Goal: Information Seeking & Learning: Learn about a topic

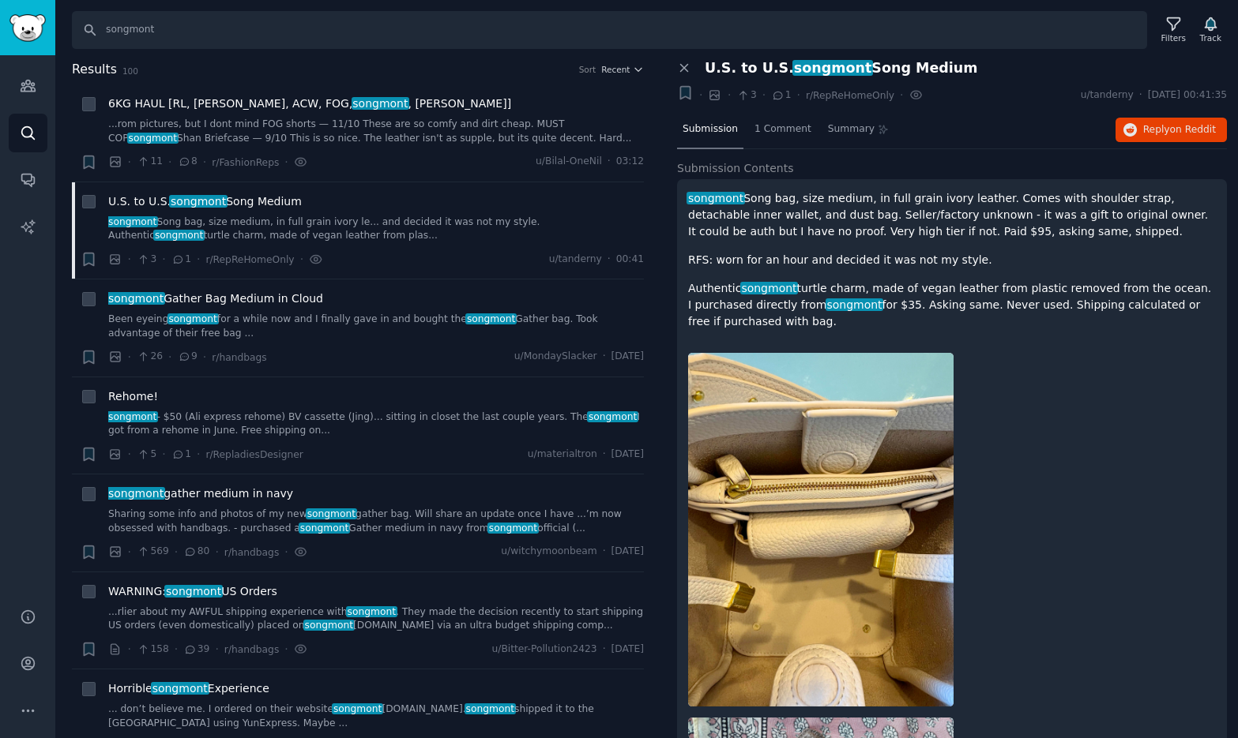
scroll to position [1156, 0]
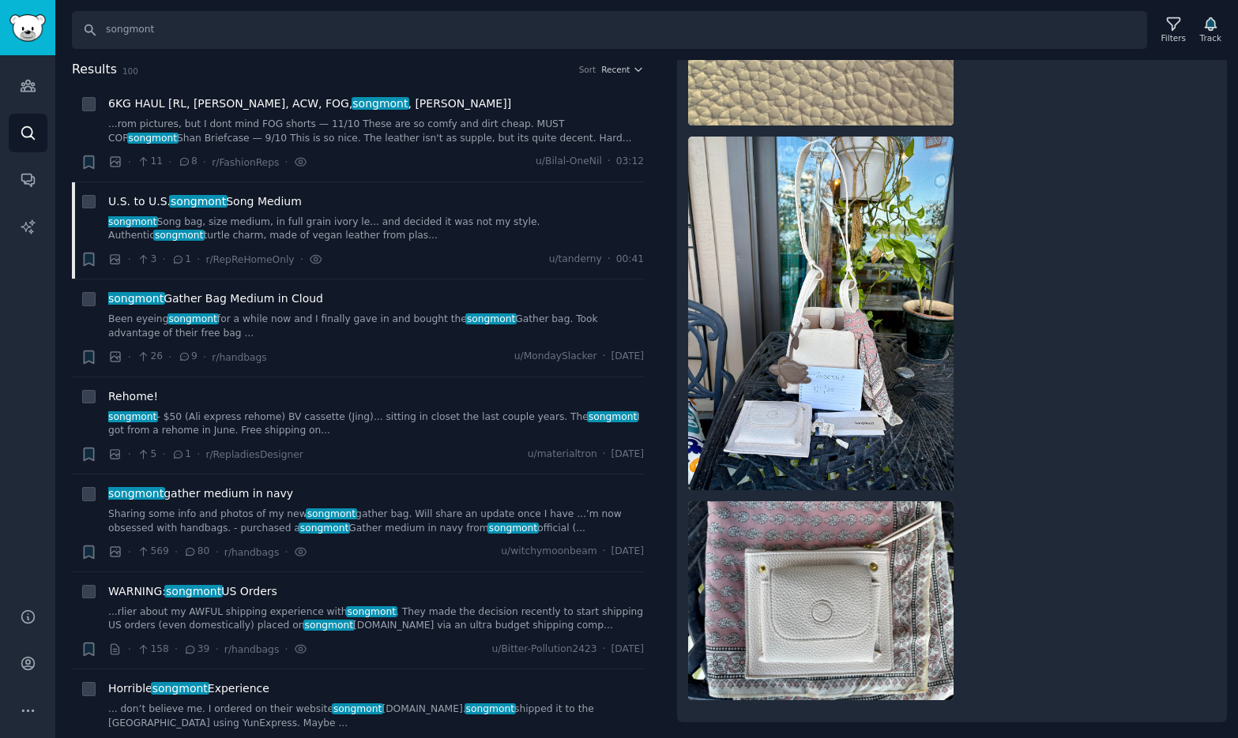
drag, startPoint x: 177, startPoint y: 25, endPoint x: 89, endPoint y: 21, distance: 87.8
click at [89, 21] on input "songmont" at bounding box center [609, 30] width 1075 height 38
type input "songmont"
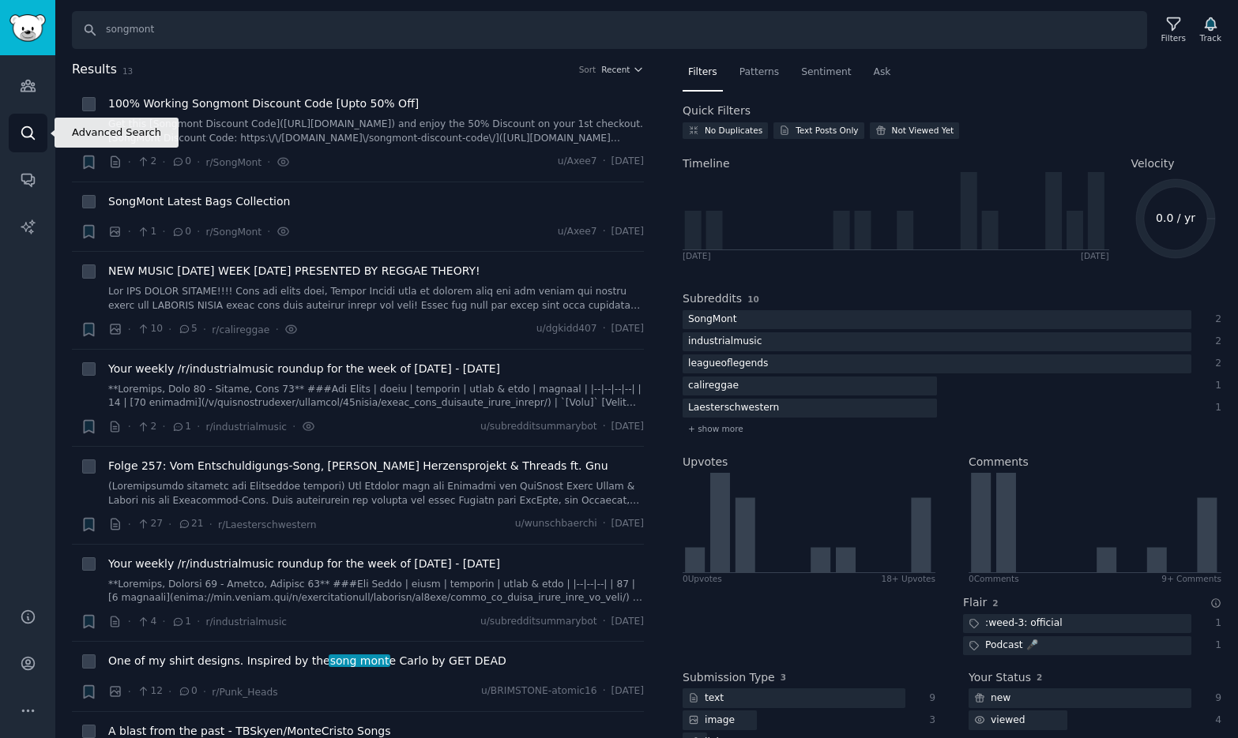
click at [21, 134] on icon "Sidebar" at bounding box center [27, 132] width 13 height 13
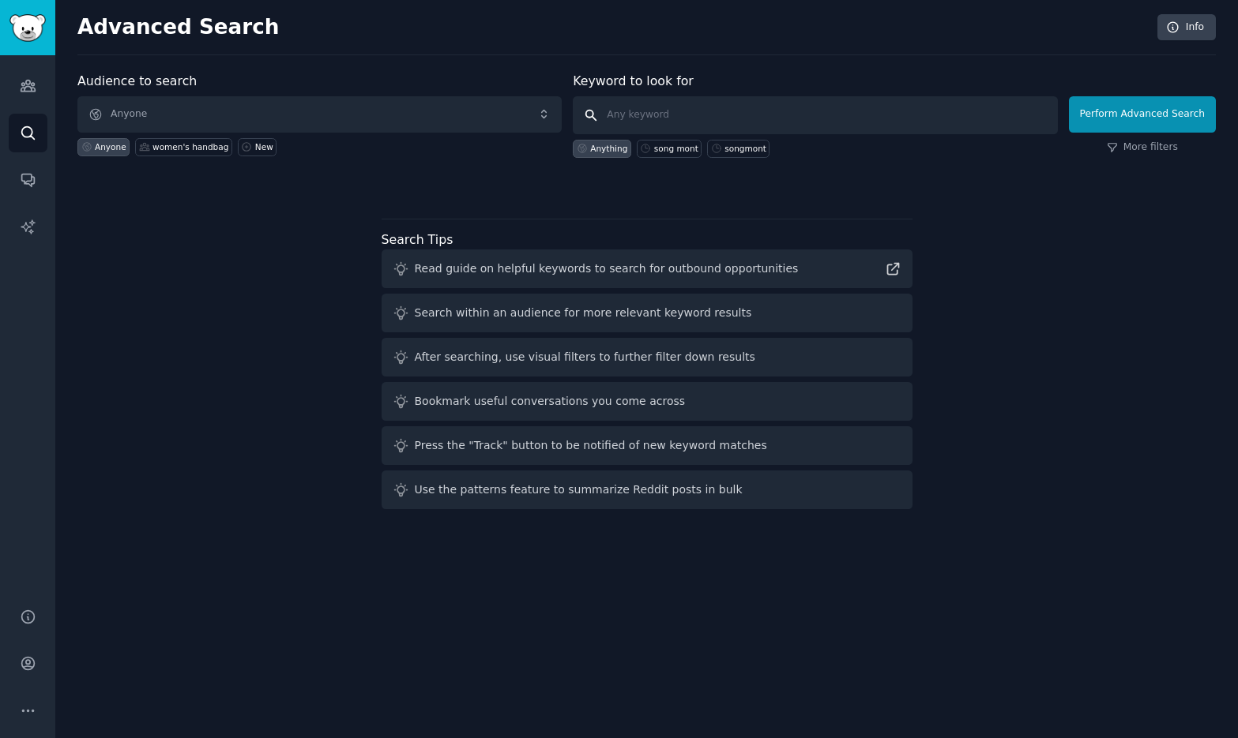
click at [626, 111] on input "text" at bounding box center [815, 115] width 484 height 38
click at [750, 148] on div "songmont" at bounding box center [745, 148] width 42 height 11
type input "songmont"
click at [1114, 126] on button "Perform Advanced Search" at bounding box center [1142, 114] width 147 height 36
